Goal: Download file/media

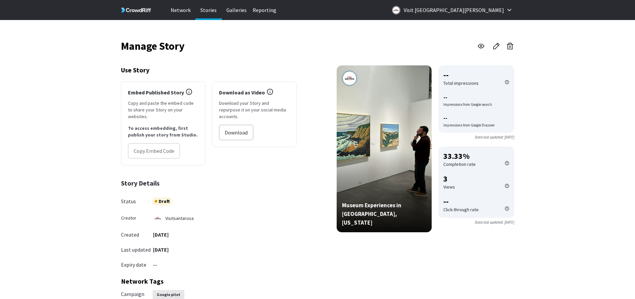
click at [264, 185] on div "Story Details Status Draft Creator visitsantarosa Created [DATE] Last updated […" at bounding box center [209, 228] width 176 height 98
click at [237, 126] on button "Download" at bounding box center [236, 132] width 34 height 15
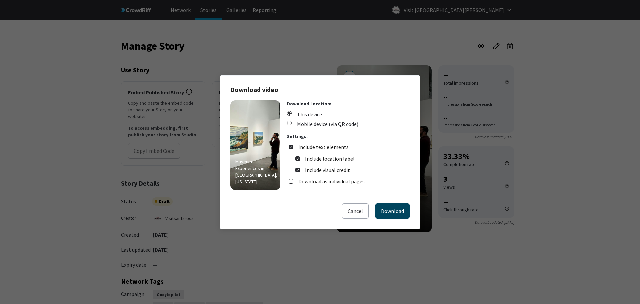
click at [402, 211] on button "Download" at bounding box center [392, 210] width 34 height 15
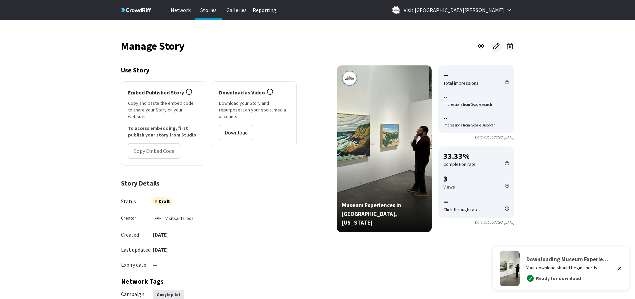
click at [496, 45] on icon at bounding box center [496, 46] width 8 height 8
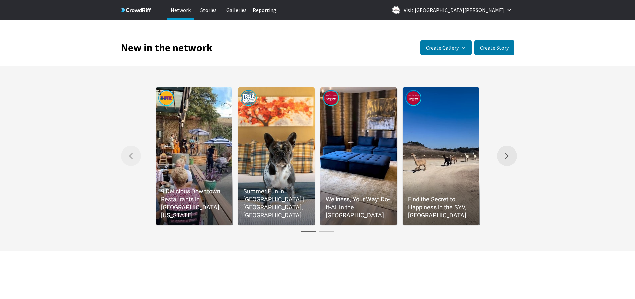
click at [509, 165] on button "Right arrow Scroll the gallery to the right." at bounding box center [507, 156] width 20 height 20
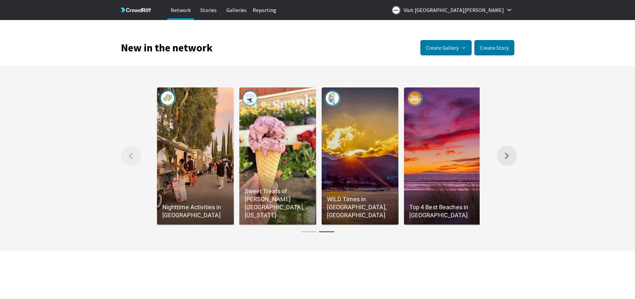
scroll to position [0, 329]
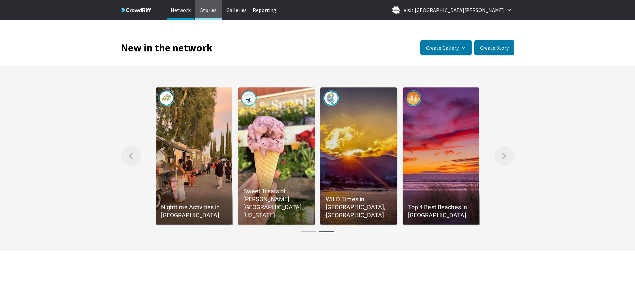
click at [198, 10] on p "Stories" at bounding box center [208, 10] width 27 height 20
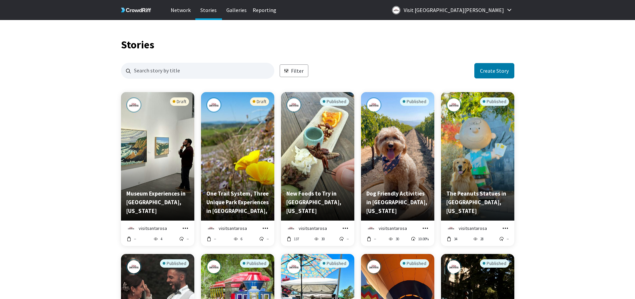
scroll to position [642, 388]
